Goal: Task Accomplishment & Management: Manage account settings

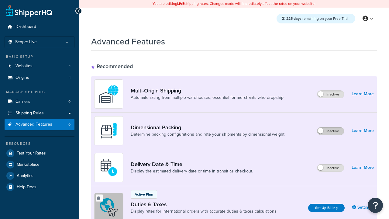
click at [330, 131] on label "Inactive" at bounding box center [330, 130] width 27 height 7
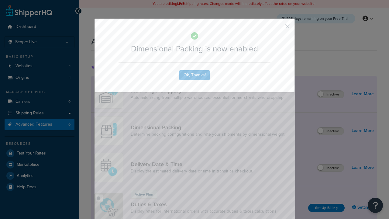
click at [278, 28] on button "button" at bounding box center [279, 29] width 2 height 2
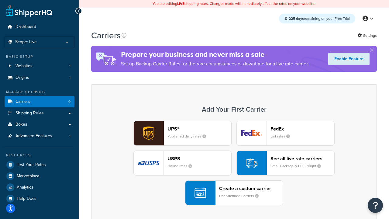
click at [234, 163] on div "UPS® Published daily rates FedEx List rates USPS Online rates See all live rate…" at bounding box center [234, 163] width 273 height 84
click at [302, 128] on header "FedEx" at bounding box center [302, 129] width 64 height 6
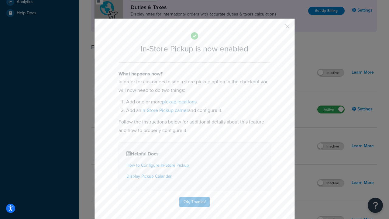
scroll to position [208, 0]
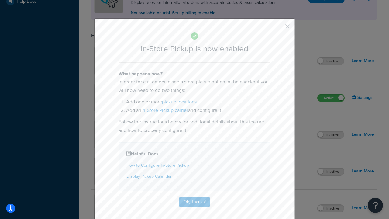
click at [278, 28] on button "button" at bounding box center [279, 29] width 2 height 2
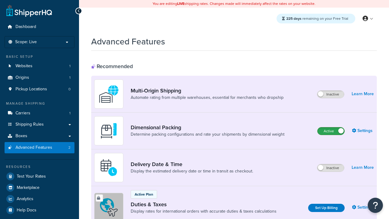
click at [331, 131] on label "Active" at bounding box center [330, 130] width 27 height 7
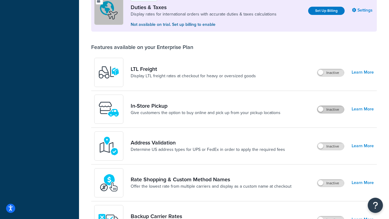
scroll to position [185, 0]
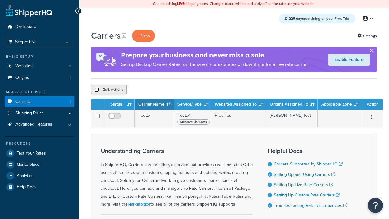
click at [97, 90] on input "checkbox" at bounding box center [96, 89] width 5 height 5
checkbox input "true"
click at [0, 0] on button "Delete" at bounding box center [0, 0] width 0 height 0
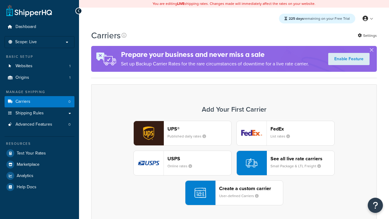
click at [234, 163] on div "UPS® Published daily rates FedEx List rates USPS Online rates See all live rate…" at bounding box center [234, 163] width 273 height 84
click at [234, 193] on div "Create a custom carrier User-defined Carriers" at bounding box center [251, 192] width 64 height 15
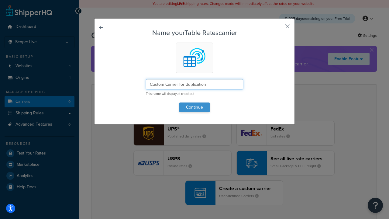
type input "Custom Carrier for duplication"
click at [194, 107] on button "Continue" at bounding box center [194, 107] width 30 height 10
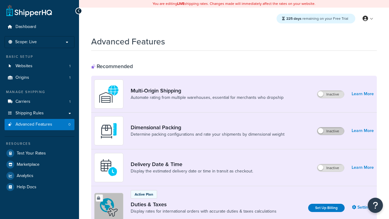
click at [330, 131] on label "Inactive" at bounding box center [330, 130] width 27 height 7
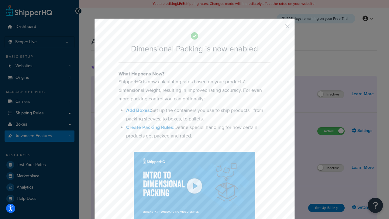
click at [278, 28] on button "button" at bounding box center [279, 29] width 2 height 2
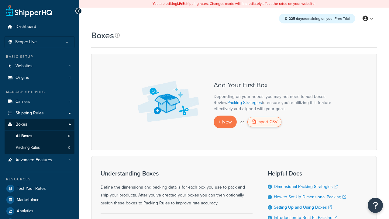
click at [264, 122] on div "Import CSV" at bounding box center [264, 122] width 34 height 10
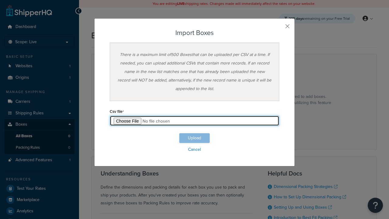
click at [194, 121] on input "file" at bounding box center [194, 120] width 169 height 10
type input "C:\fakepath\importBoxesFailure.csv"
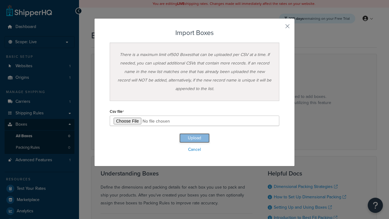
click at [194, 138] on button "Upload" at bounding box center [194, 138] width 30 height 10
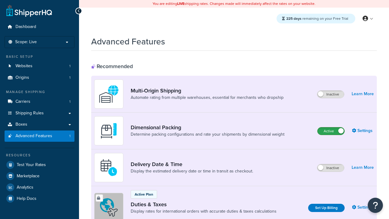
click at [331, 131] on label "Active" at bounding box center [330, 130] width 27 height 7
